Goal: Use online tool/utility: Use online tool/utility

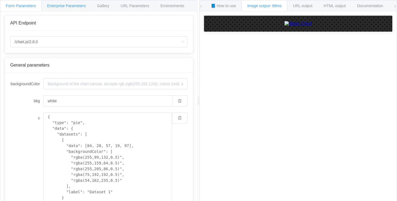
click at [72, 2] on div "Enterprise Parameters" at bounding box center [66, 5] width 50 height 11
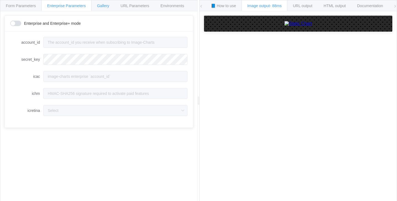
click at [110, 6] on div "Gallery" at bounding box center [103, 5] width 24 height 11
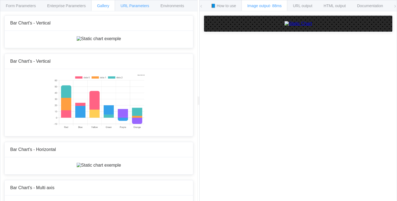
click at [141, 5] on span "URL Parameters" at bounding box center [134, 6] width 29 height 4
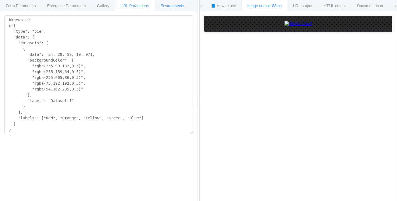
click at [169, 3] on div "Environments" at bounding box center [172, 5] width 35 height 11
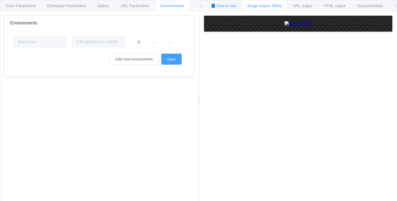
click at [219, 4] on span "📘 How to use" at bounding box center [223, 6] width 25 height 4
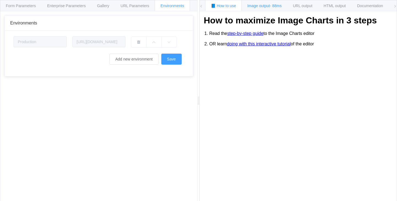
click at [269, 4] on span "Image output - 88ms" at bounding box center [264, 6] width 34 height 4
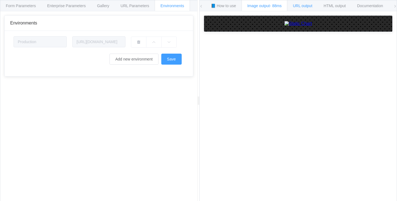
click at [301, 4] on span "URL output" at bounding box center [302, 6] width 19 height 4
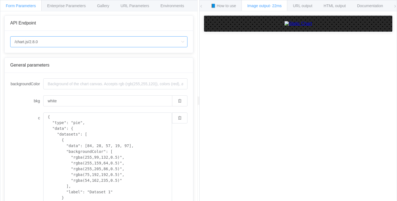
click at [75, 43] on input "/chart.js/2.8.0" at bounding box center [98, 41] width 177 height 11
click at [60, 65] on li "/chart.js/2.8.0" at bounding box center [98, 66] width 177 height 9
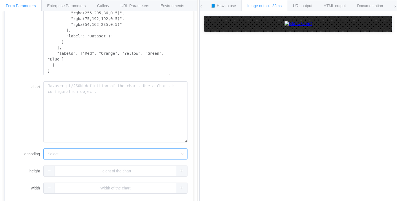
click at [116, 155] on input "encoding" at bounding box center [115, 154] width 144 height 11
click at [106, 167] on li "url" at bounding box center [116, 169] width 144 height 9
type input "url"
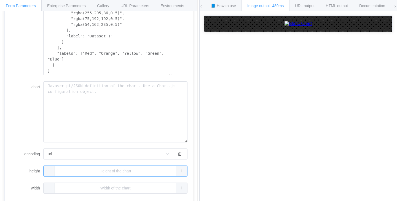
click at [102, 173] on input "text" at bounding box center [115, 171] width 144 height 11
type input "1"
click at [176, 172] on div "1" at bounding box center [115, 171] width 144 height 11
click at [178, 172] on icon "button" at bounding box center [180, 171] width 4 height 4
click at [168, 172] on icon at bounding box center [166, 171] width 4 height 4
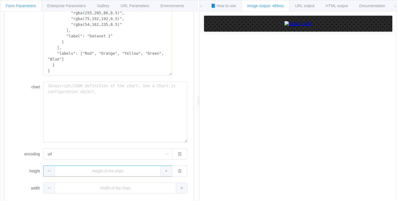
type input "1"
click at [178, 172] on icon "button" at bounding box center [180, 171] width 4 height 4
click at [180, 172] on icon at bounding box center [182, 171] width 4 height 4
type input "1"
click at [180, 172] on icon at bounding box center [182, 171] width 4 height 4
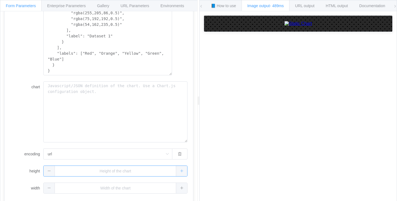
type input "1"
click at [178, 172] on icon "button" at bounding box center [180, 171] width 4 height 4
click at [176, 172] on div "1" at bounding box center [115, 171] width 144 height 11
type input "2"
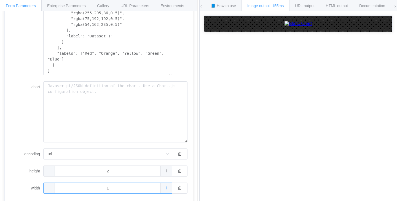
click at [176, 188] on div "1" at bounding box center [115, 188] width 144 height 11
type input "2"
click at [178, 188] on icon "button" at bounding box center [180, 189] width 4 height 4
click at [176, 188] on div "1" at bounding box center [115, 188] width 144 height 11
click at [164, 188] on icon at bounding box center [166, 189] width 4 height 4
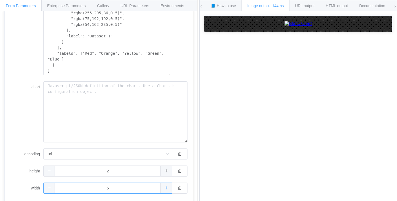
click at [164, 188] on icon at bounding box center [166, 189] width 4 height 4
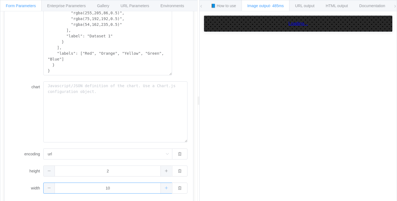
click at [160, 188] on span at bounding box center [165, 188] width 11 height 10
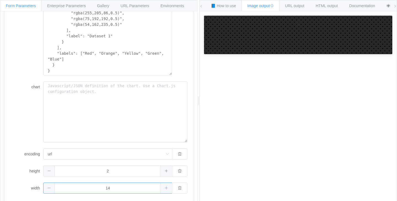
click at [160, 188] on span at bounding box center [165, 188] width 11 height 10
type input "15"
click at [164, 170] on icon at bounding box center [166, 171] width 4 height 4
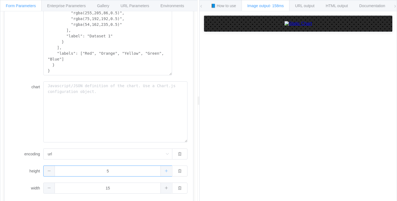
click at [164, 170] on icon at bounding box center [166, 171] width 4 height 4
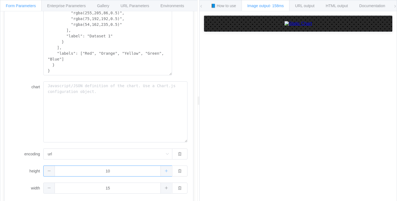
click at [164, 170] on icon at bounding box center [166, 171] width 4 height 4
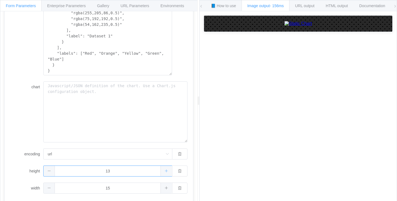
click at [164, 170] on icon at bounding box center [166, 171] width 4 height 4
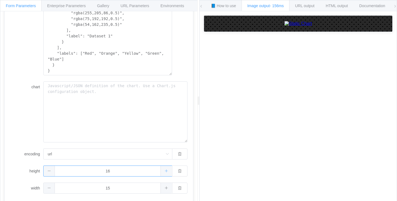
click at [164, 170] on icon at bounding box center [166, 171] width 4 height 4
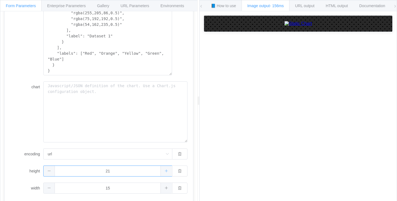
click at [164, 170] on icon at bounding box center [166, 171] width 4 height 4
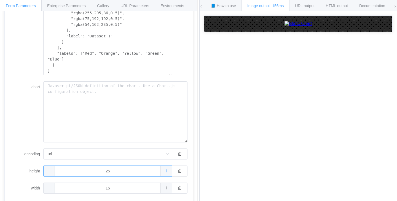
click at [164, 170] on icon at bounding box center [166, 171] width 4 height 4
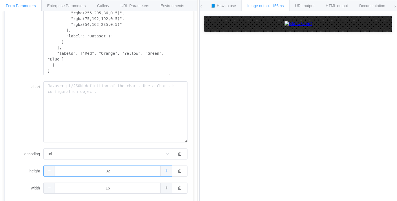
type input "33"
click at [164, 170] on icon at bounding box center [166, 171] width 4 height 4
click at [178, 173] on icon "button" at bounding box center [180, 171] width 4 height 4
click at [177, 185] on button "button" at bounding box center [179, 188] width 15 height 11
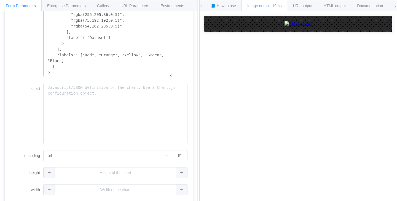
scroll to position [157, 0]
click at [305, 6] on span "URL output" at bounding box center [302, 6] width 19 height 4
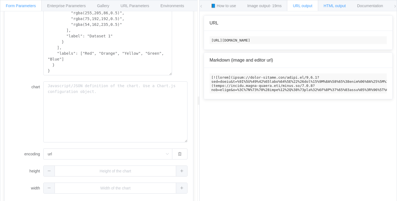
click at [330, 4] on span "HTML output" at bounding box center [334, 6] width 22 height 4
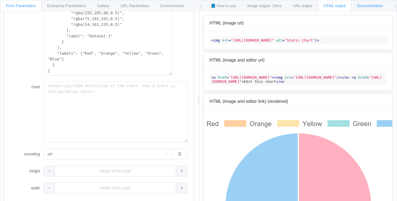
click at [371, 7] on span "Documentation" at bounding box center [370, 6] width 26 height 4
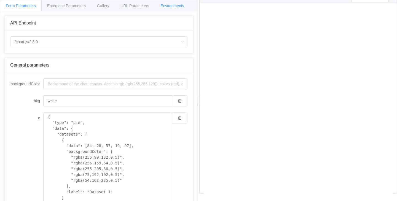
click at [175, 4] on span "Environments" at bounding box center [172, 6] width 24 height 4
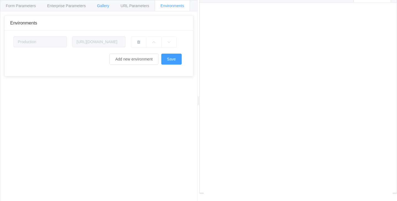
click at [104, 2] on div "Gallery" at bounding box center [103, 5] width 24 height 11
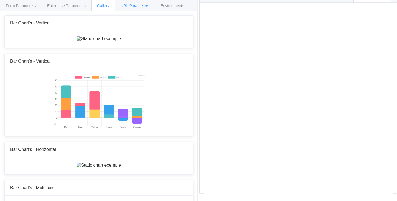
click at [130, 6] on span "URL Parameters" at bounding box center [134, 6] width 29 height 4
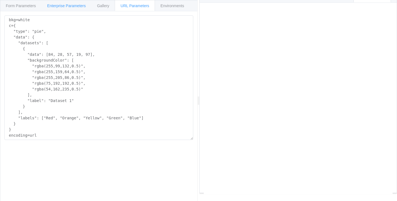
click at [74, 2] on div "Enterprise Parameters" at bounding box center [66, 5] width 50 height 11
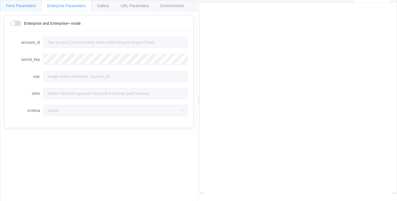
click at [21, 3] on div "Form Parameters" at bounding box center [21, 5] width 42 height 11
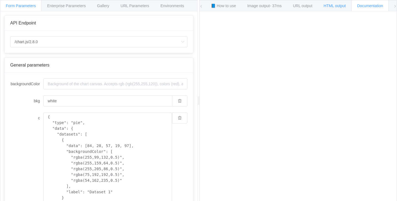
click at [331, 6] on span "HTML output" at bounding box center [334, 6] width 22 height 4
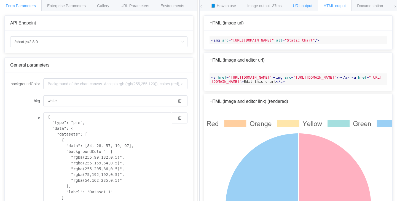
click at [307, 3] on div "URL output" at bounding box center [302, 5] width 31 height 11
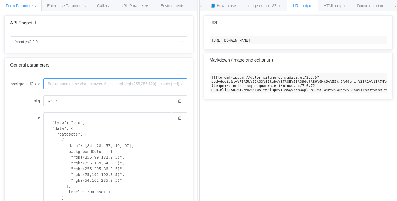
click at [108, 85] on input "backgroundColor" at bounding box center [115, 84] width 144 height 11
drag, startPoint x: 157, startPoint y: 84, endPoint x: 149, endPoint y: 83, distance: 7.8
click at [149, 83] on input "backgroundColor" at bounding box center [115, 84] width 144 height 11
drag, startPoint x: 118, startPoint y: 85, endPoint x: 148, endPoint y: 91, distance: 30.7
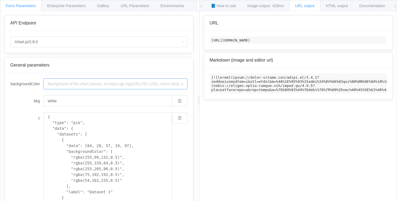
click at [150, 85] on input "backgroundColor" at bounding box center [115, 84] width 144 height 11
click at [118, 100] on input "white" at bounding box center [107, 101] width 129 height 11
